Goal: Task Accomplishment & Management: Manage account settings

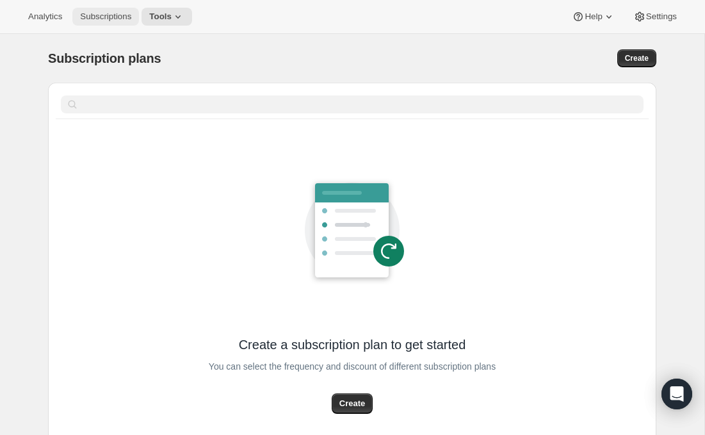
click at [107, 13] on span "Subscriptions" at bounding box center [105, 17] width 51 height 10
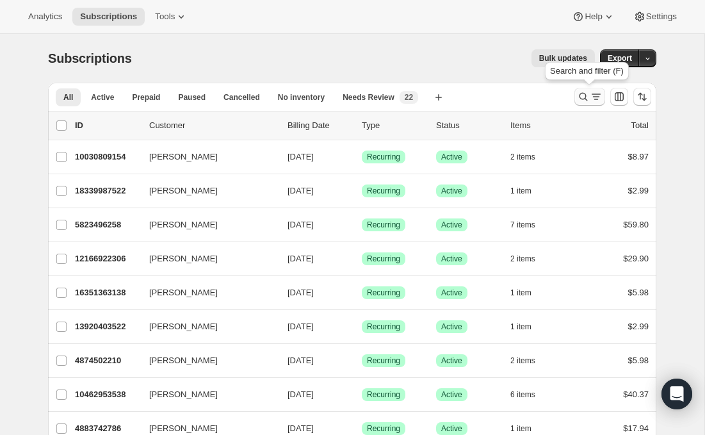
click at [592, 99] on icon "Search and filter results" at bounding box center [596, 96] width 13 height 13
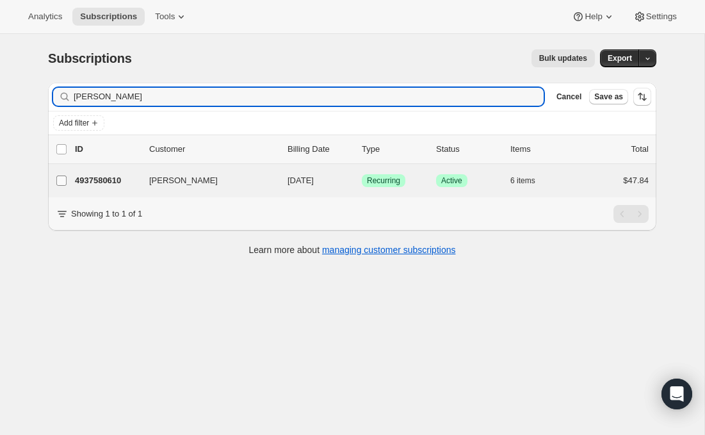
type input "Elyse Boggs"
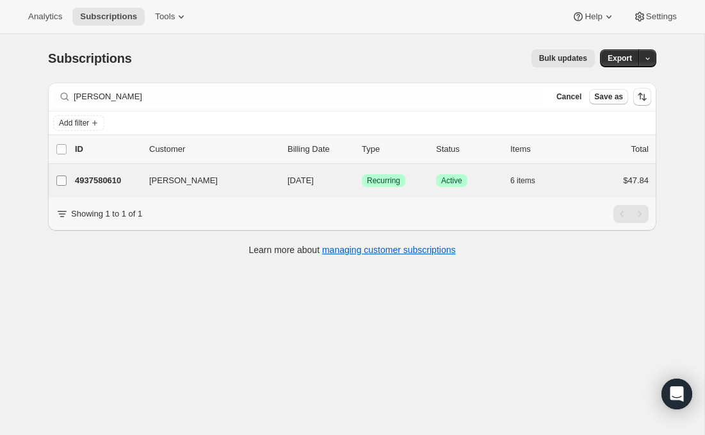
click at [59, 183] on input "Elyse Boggs" at bounding box center [61, 180] width 10 height 10
checkbox input "true"
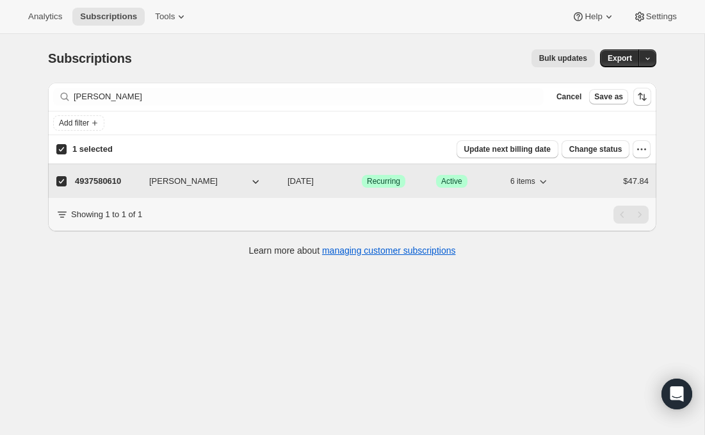
click at [546, 181] on icon "button" at bounding box center [543, 182] width 6 height 4
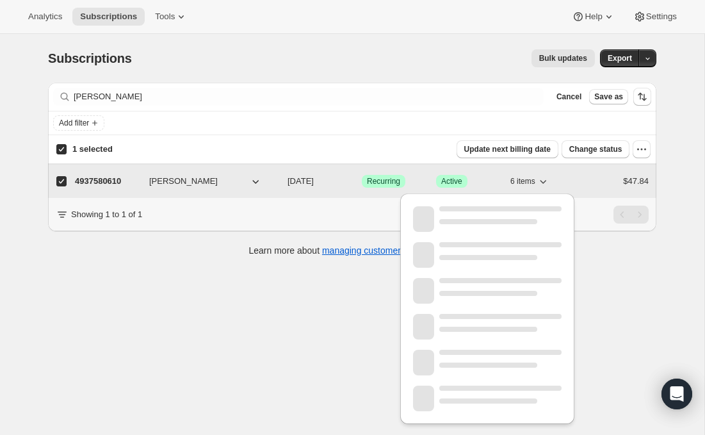
click at [545, 180] on icon "button" at bounding box center [542, 181] width 13 height 13
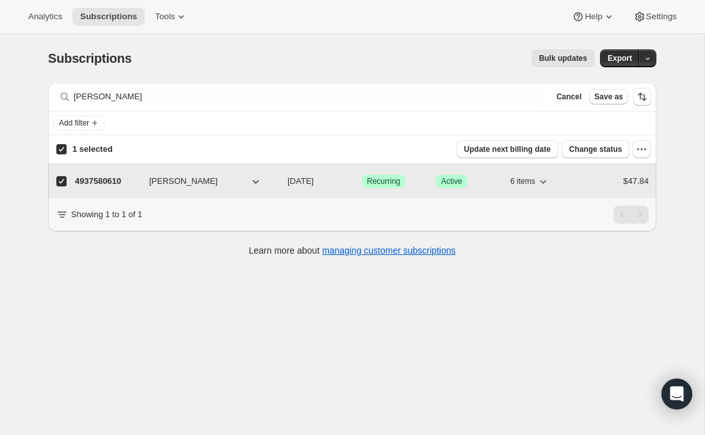
click at [102, 179] on p "4937580610" at bounding box center [107, 181] width 64 height 13
checkbox input "false"
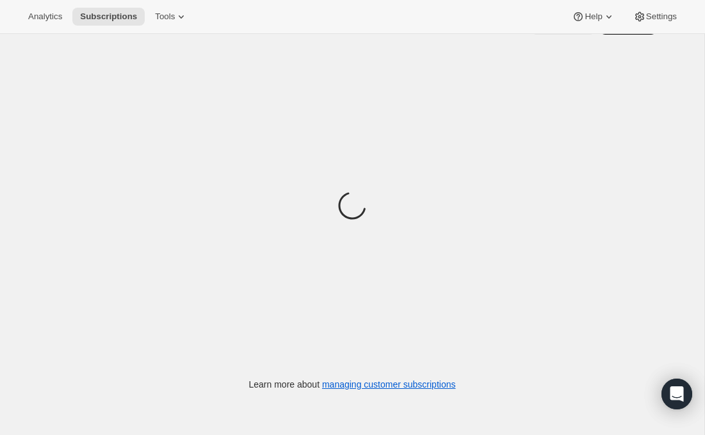
scroll to position [34, 0]
